Goal: Transaction & Acquisition: Book appointment/travel/reservation

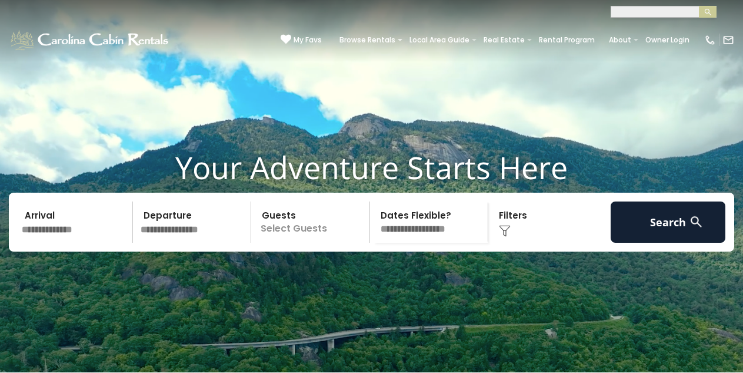
scroll to position [118, 0]
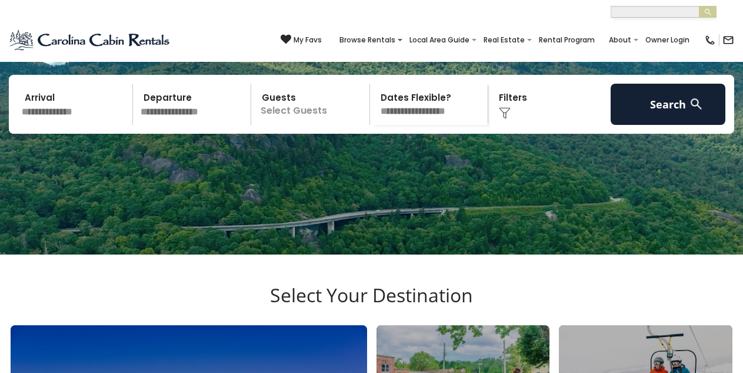
click at [286, 101] on p "Select Guests" at bounding box center [312, 104] width 115 height 41
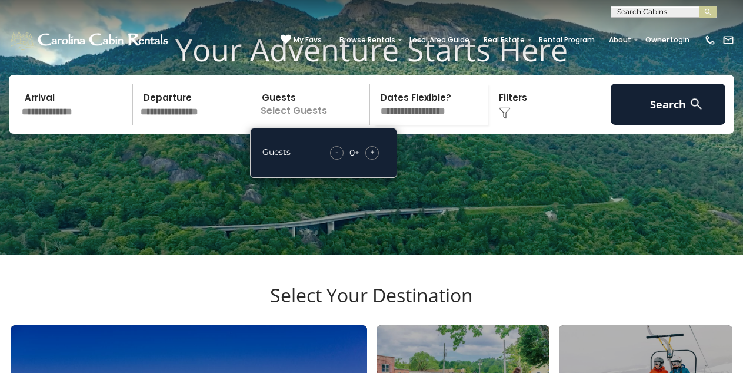
scroll to position [0, 0]
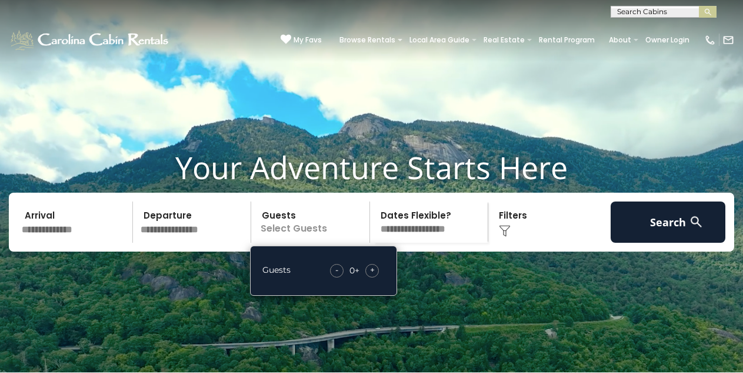
click at [370, 151] on h1 "Your Adventure Starts Here" at bounding box center [372, 167] width 726 height 36
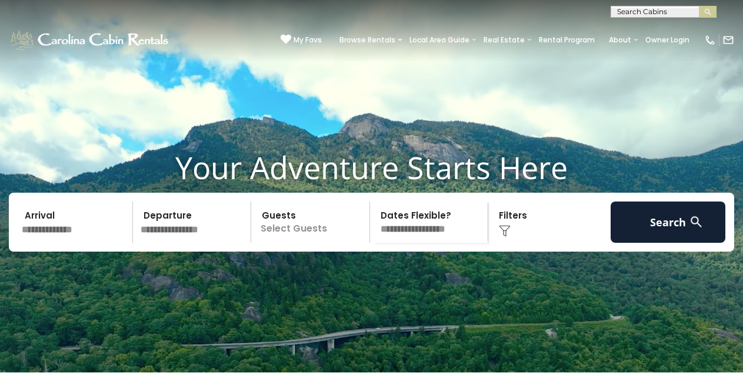
click at [370, 151] on h1 "Your Adventure Starts Here" at bounding box center [372, 167] width 726 height 36
click at [320, 228] on p "Select Guests" at bounding box center [312, 221] width 115 height 41
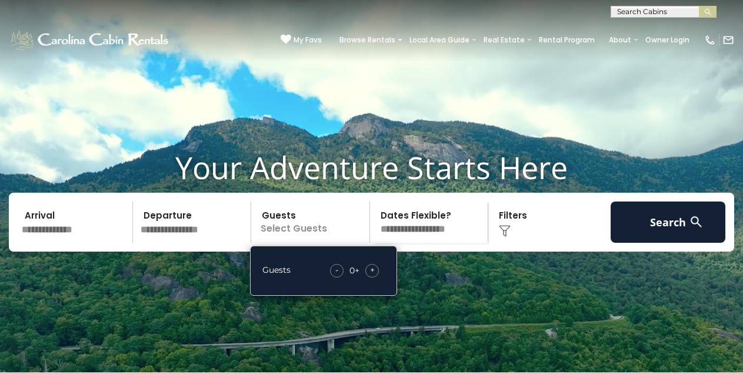
click at [370, 264] on span "+" at bounding box center [372, 270] width 5 height 12
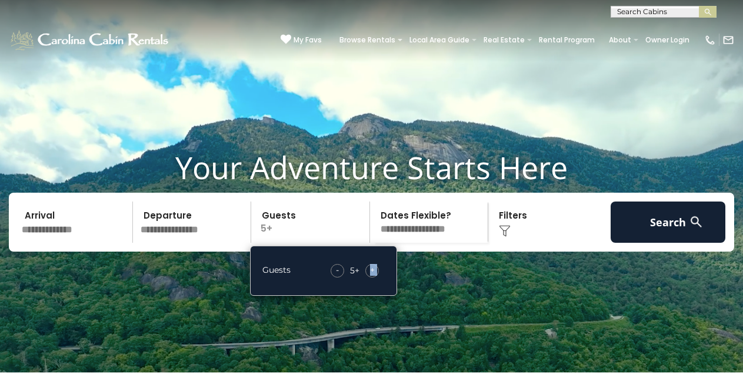
click at [370, 264] on span "+" at bounding box center [372, 270] width 5 height 12
click at [370, 264] on div "Guests - 9 + +" at bounding box center [323, 270] width 147 height 50
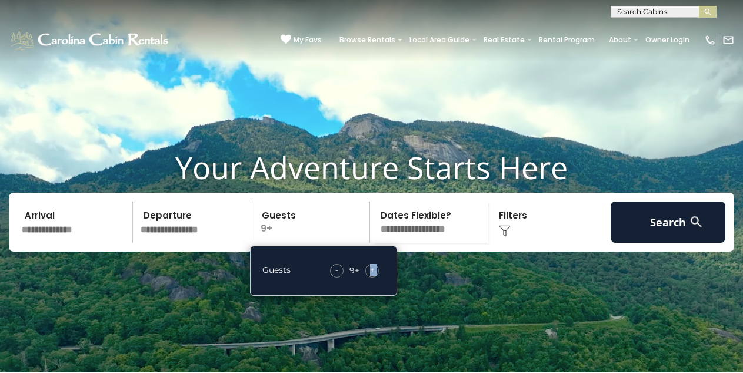
click at [374, 275] on span "+" at bounding box center [372, 270] width 5 height 12
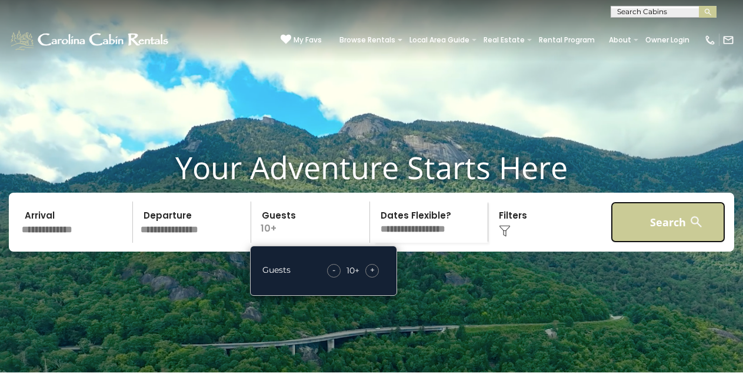
click at [650, 238] on button "Search" at bounding box center [668, 221] width 115 height 41
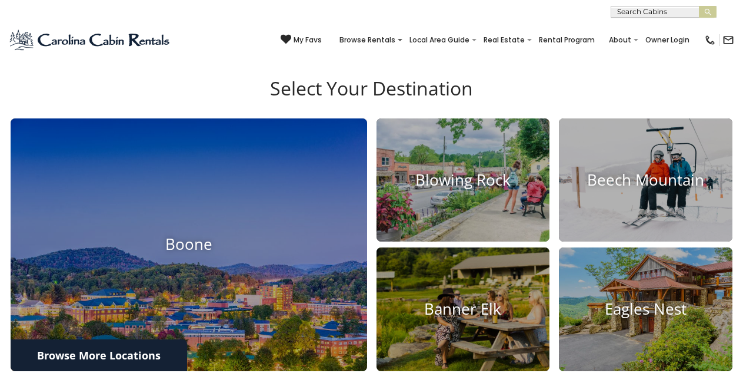
scroll to position [353, 0]
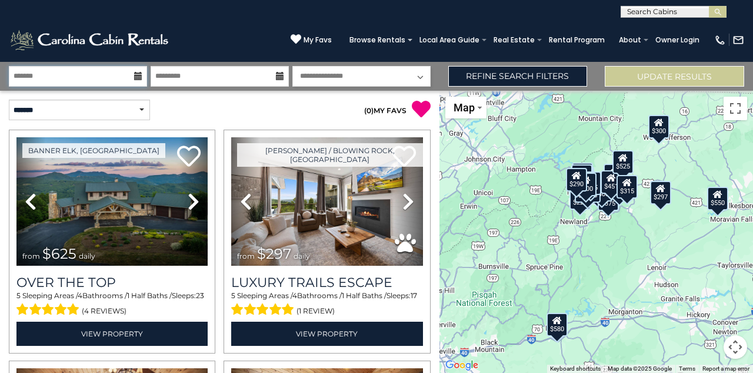
click at [64, 77] on input "text" at bounding box center [78, 76] width 138 height 21
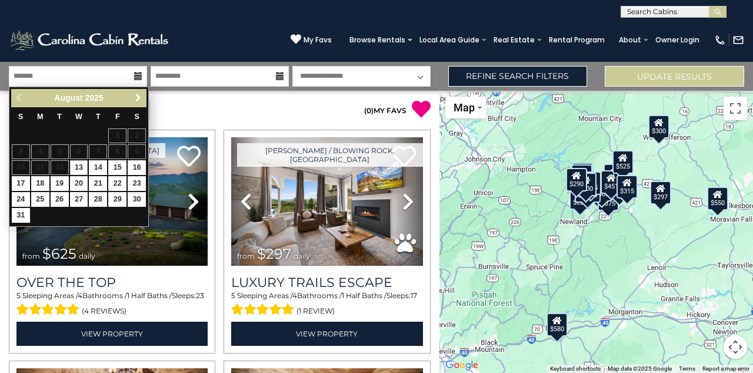
click at [137, 97] on span "Next" at bounding box center [138, 97] width 9 height 9
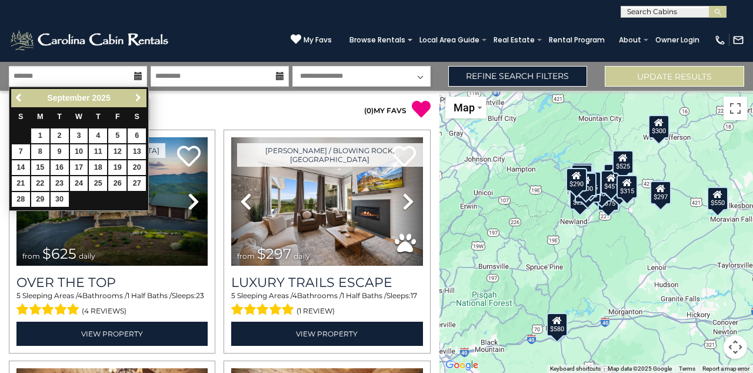
click at [137, 97] on span "Next" at bounding box center [138, 97] width 9 height 9
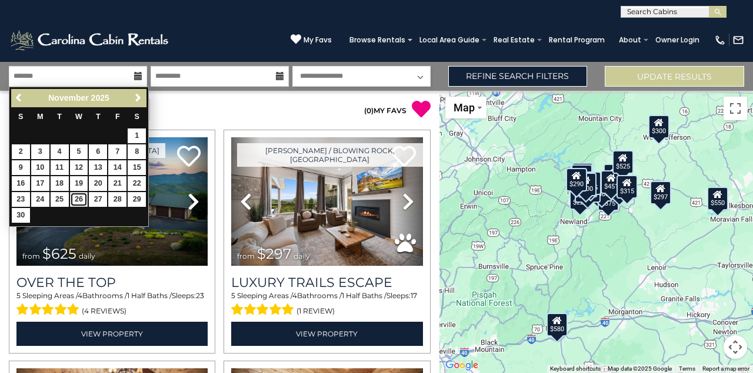
click at [78, 198] on link "26" at bounding box center [79, 199] width 18 height 15
type input "********"
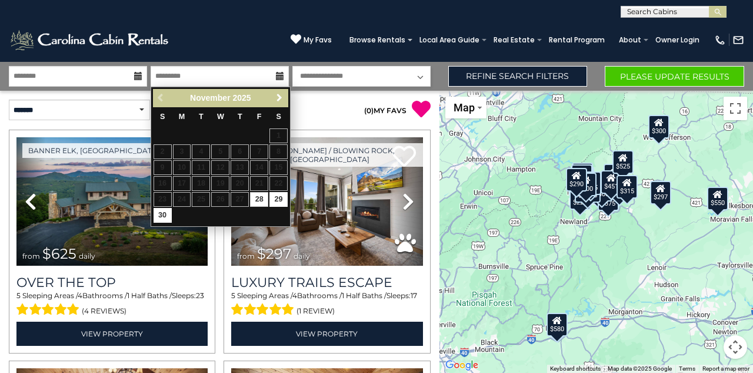
click at [278, 94] on span "Next" at bounding box center [279, 97] width 9 height 9
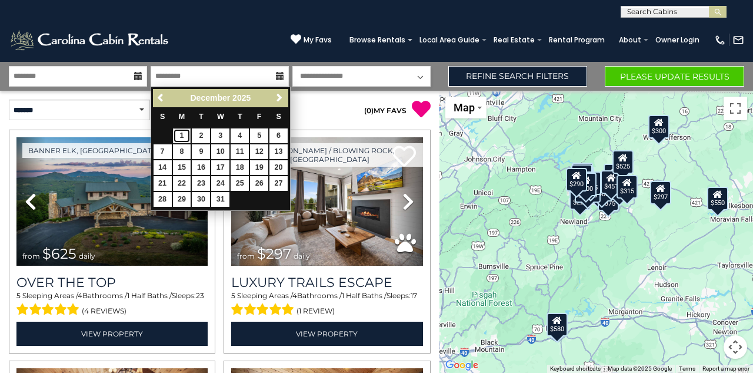
click at [181, 134] on link "1" at bounding box center [182, 135] width 18 height 15
type input "*******"
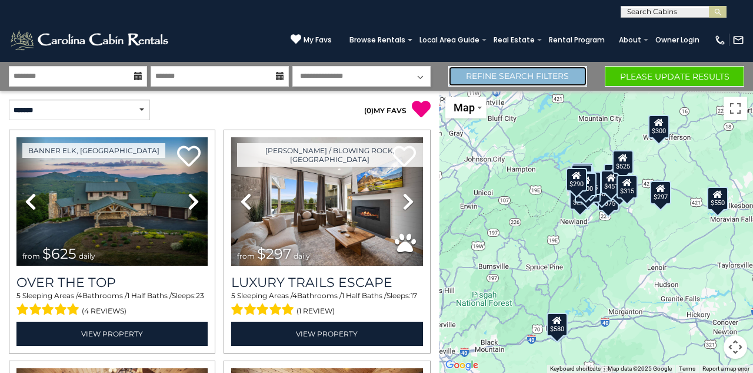
click at [550, 69] on link "Refine Search Filters" at bounding box center [517, 76] width 139 height 21
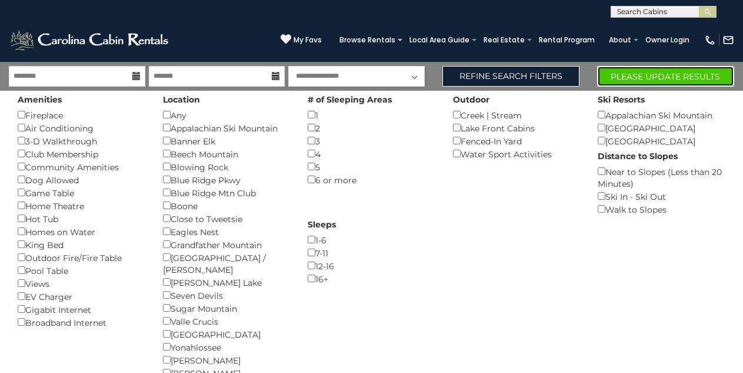
click at [641, 72] on button "Please Update Results" at bounding box center [665, 76] width 137 height 21
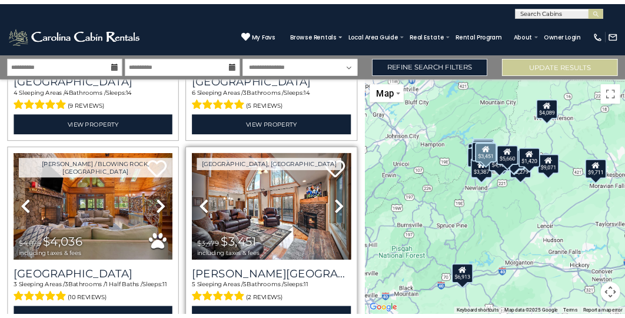
scroll to position [2707, 0]
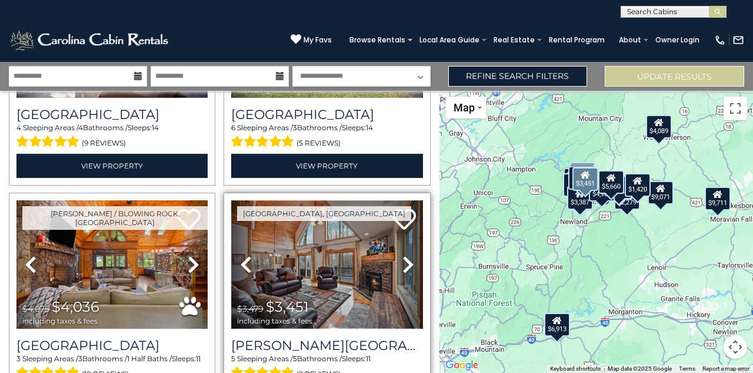
click at [320, 252] on img at bounding box center [326, 264] width 191 height 128
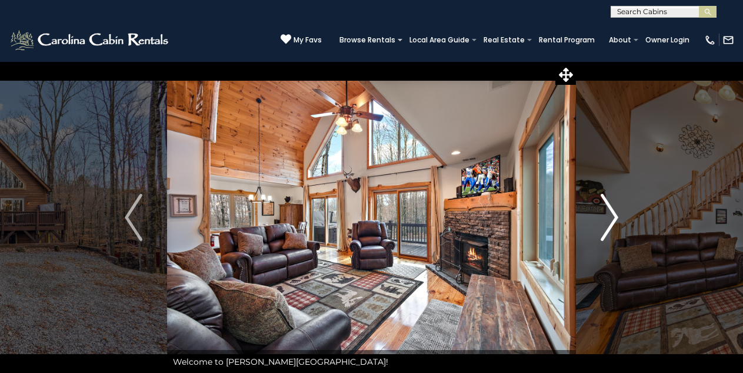
click at [607, 207] on img "Next" at bounding box center [610, 217] width 18 height 47
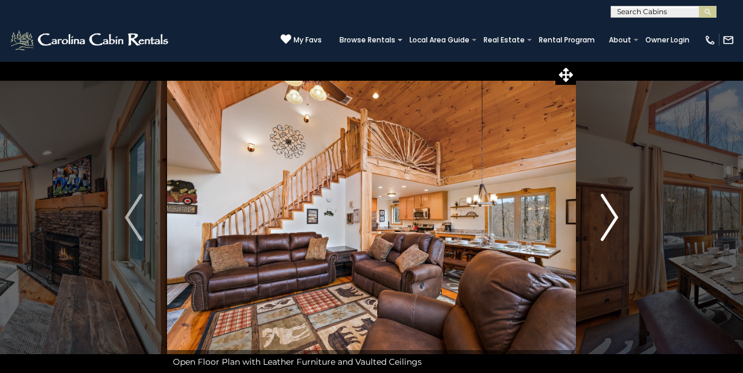
click at [607, 207] on img "Next" at bounding box center [610, 217] width 18 height 47
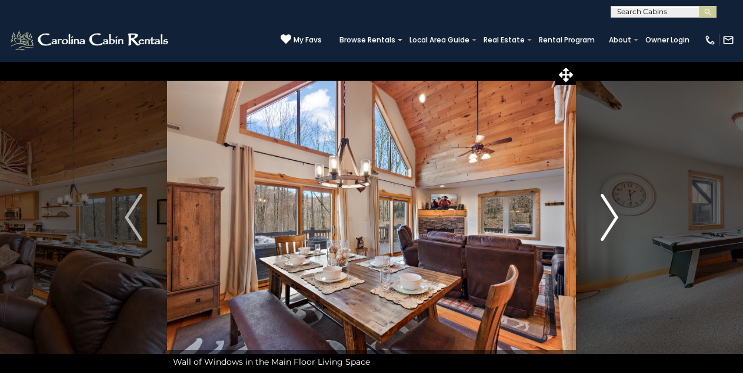
click at [607, 207] on img "Next" at bounding box center [610, 217] width 18 height 47
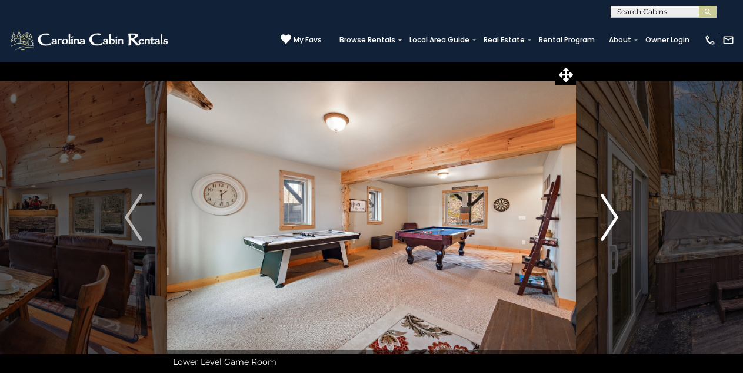
click at [607, 207] on img "Next" at bounding box center [610, 217] width 18 height 47
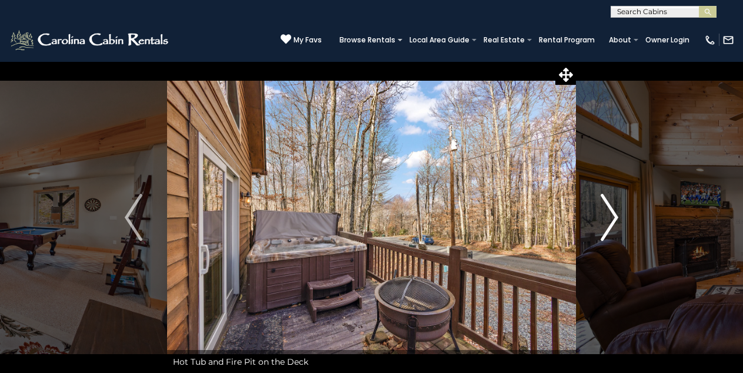
click at [607, 207] on img "Next" at bounding box center [610, 217] width 18 height 47
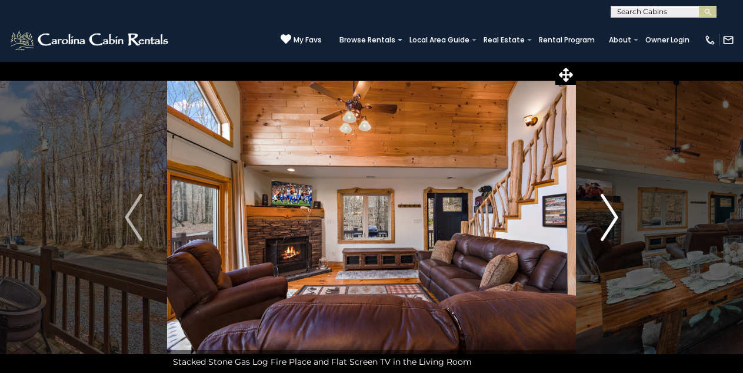
click at [607, 207] on img "Next" at bounding box center [610, 217] width 18 height 47
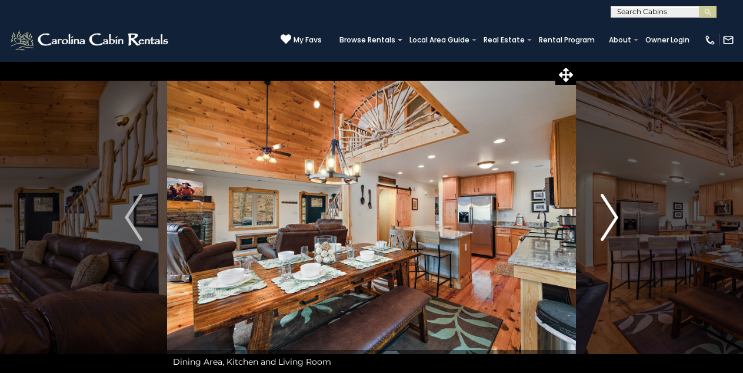
click at [607, 207] on img "Next" at bounding box center [610, 217] width 18 height 47
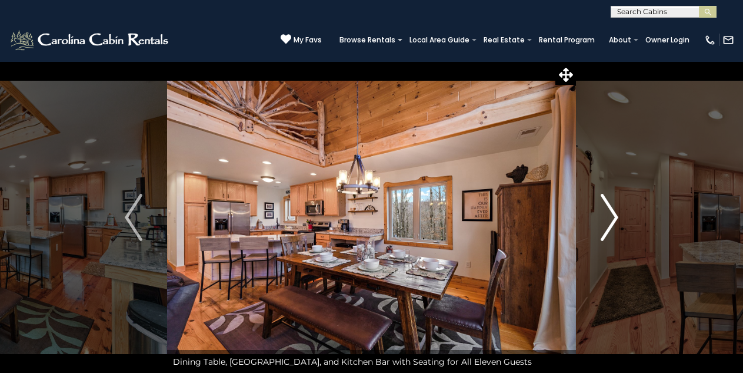
click at [607, 207] on img "Next" at bounding box center [610, 217] width 18 height 47
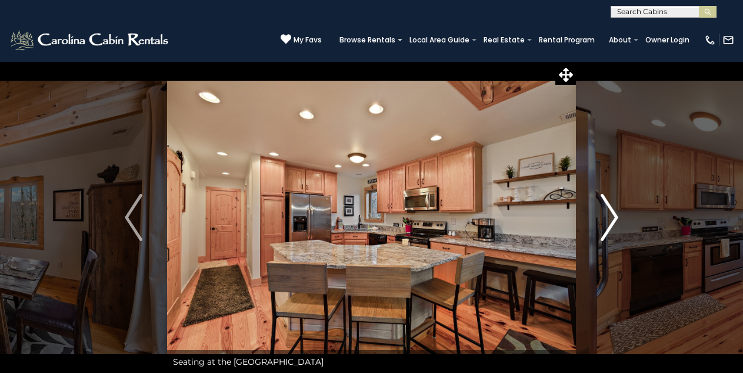
click at [607, 207] on img "Next" at bounding box center [610, 217] width 18 height 47
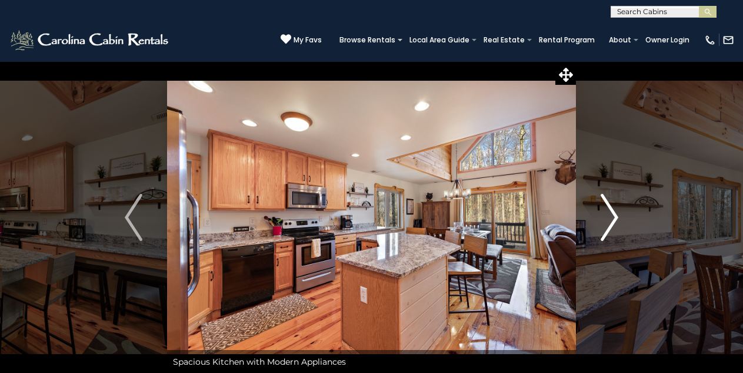
click at [607, 207] on img "Next" at bounding box center [610, 217] width 18 height 47
